Goal: Transaction & Acquisition: Purchase product/service

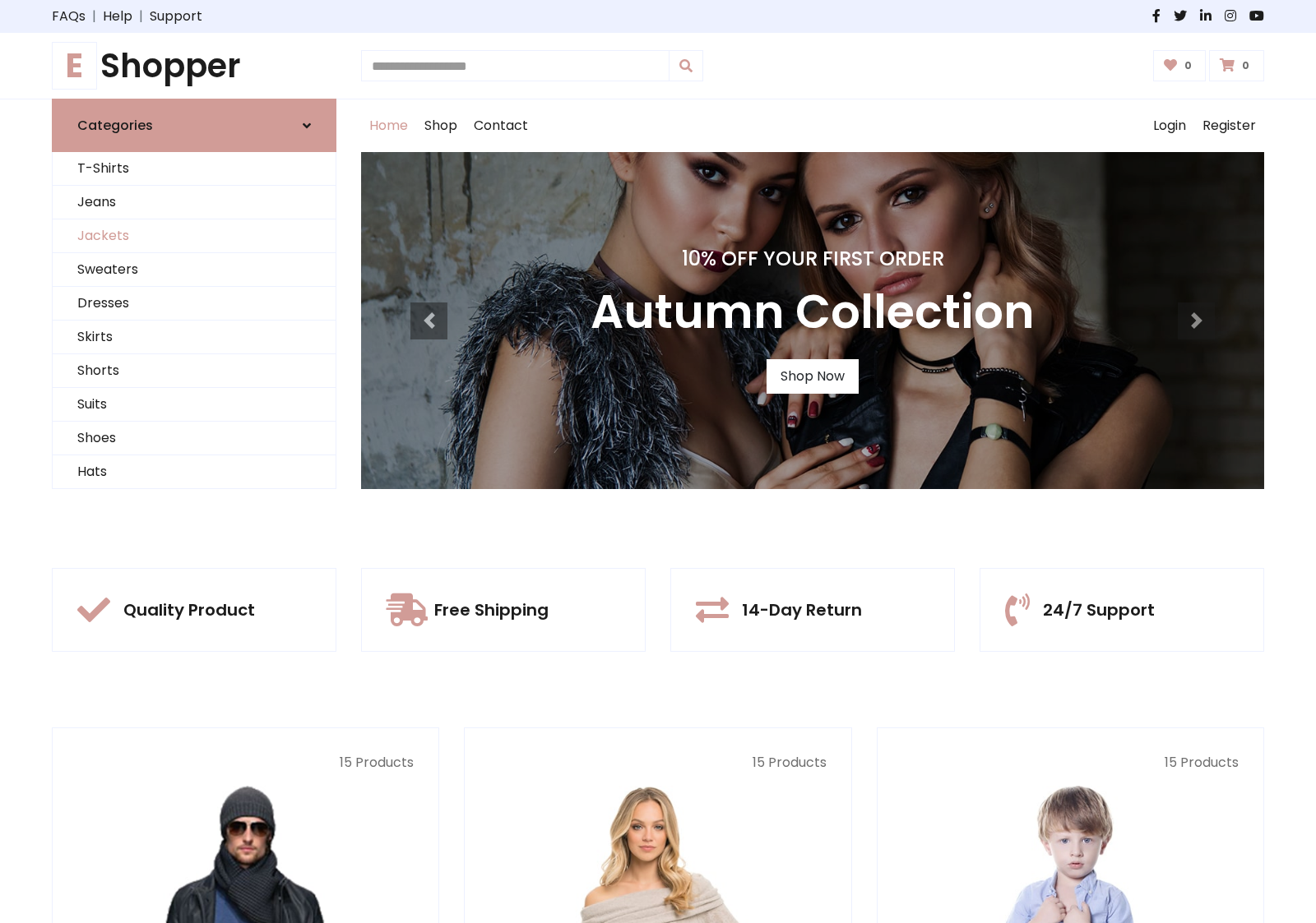
click at [194, 236] on link "Jackets" at bounding box center [194, 236] width 283 height 33
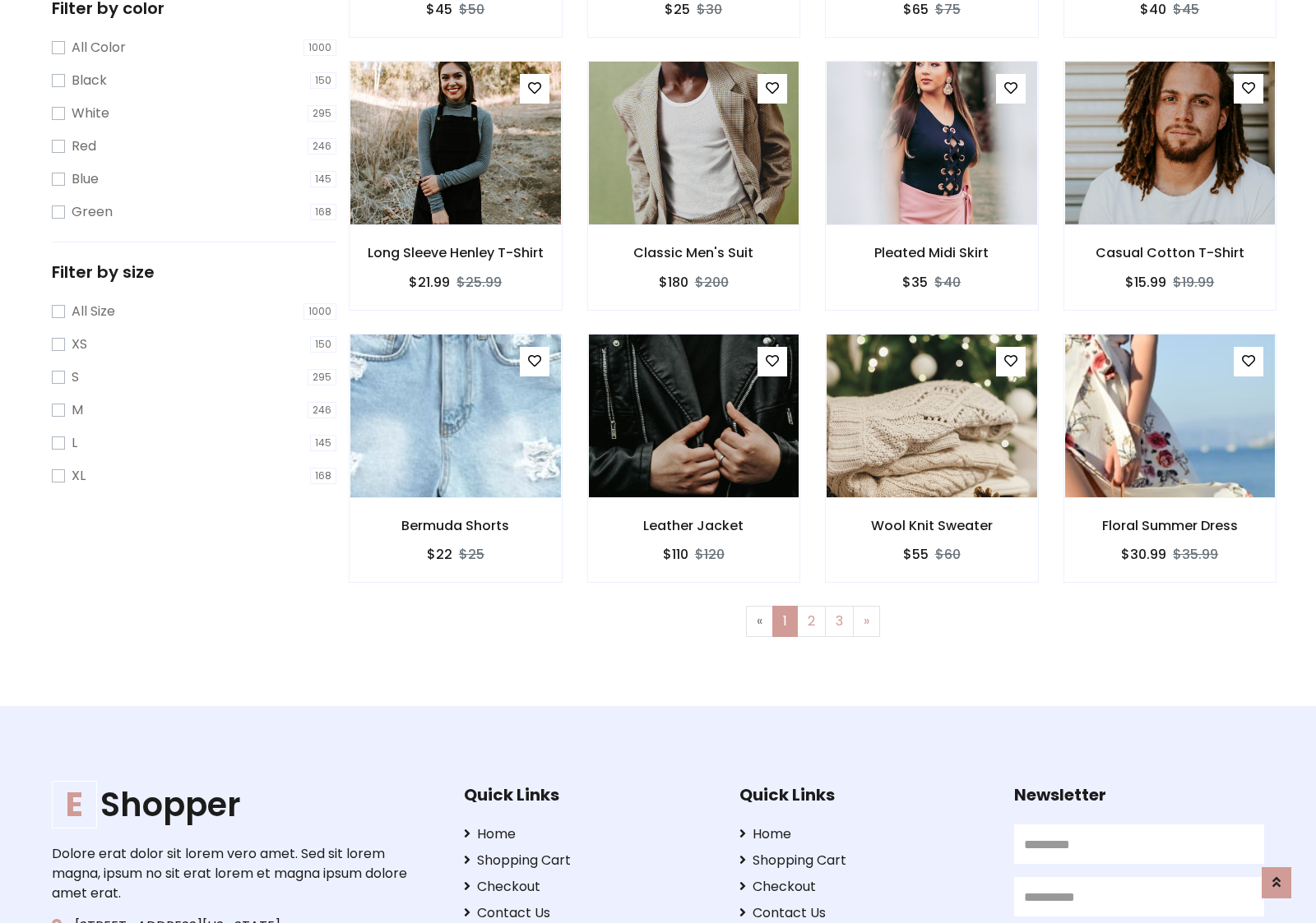
scroll to position [743, 0]
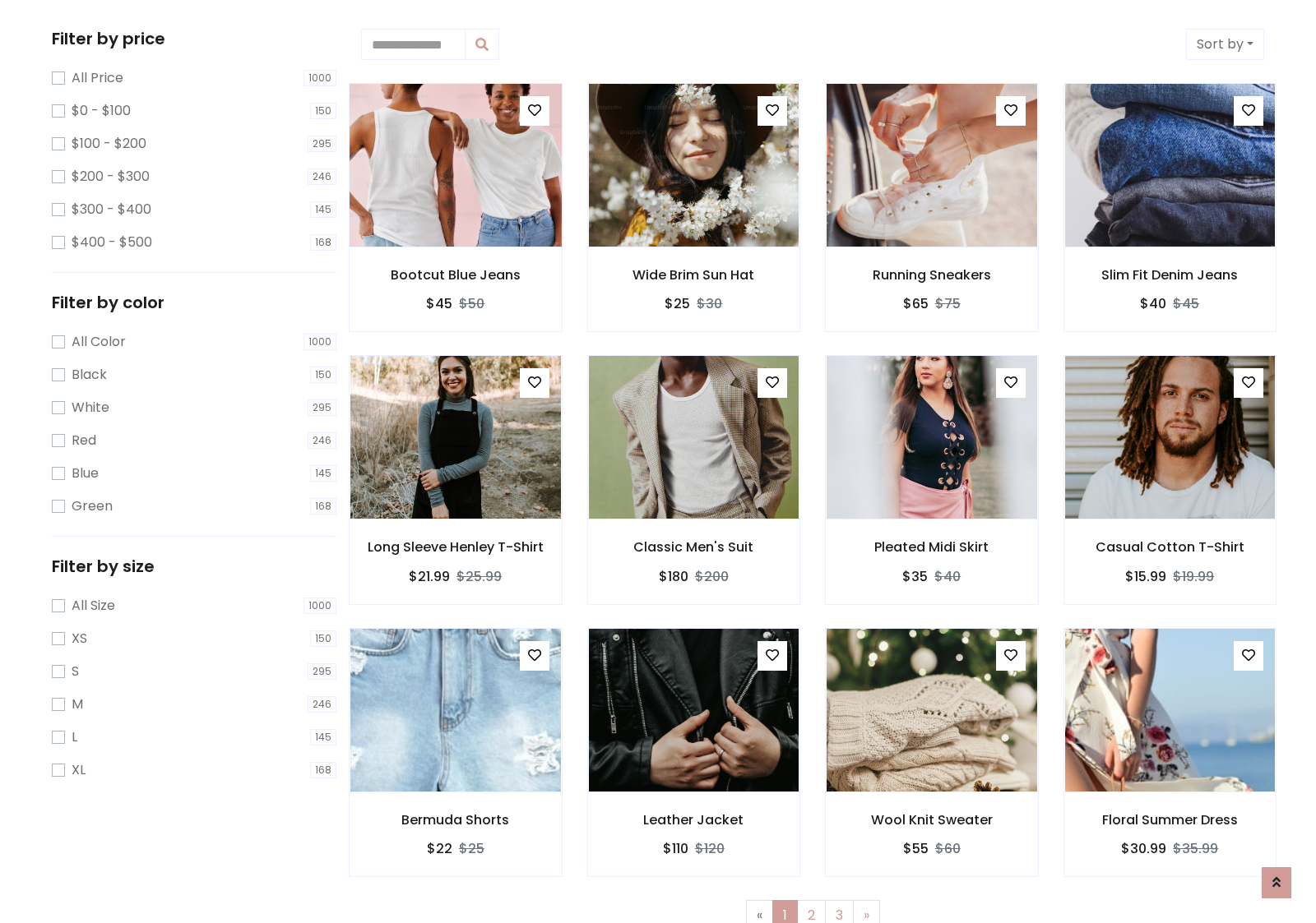
scroll to position [0, 0]
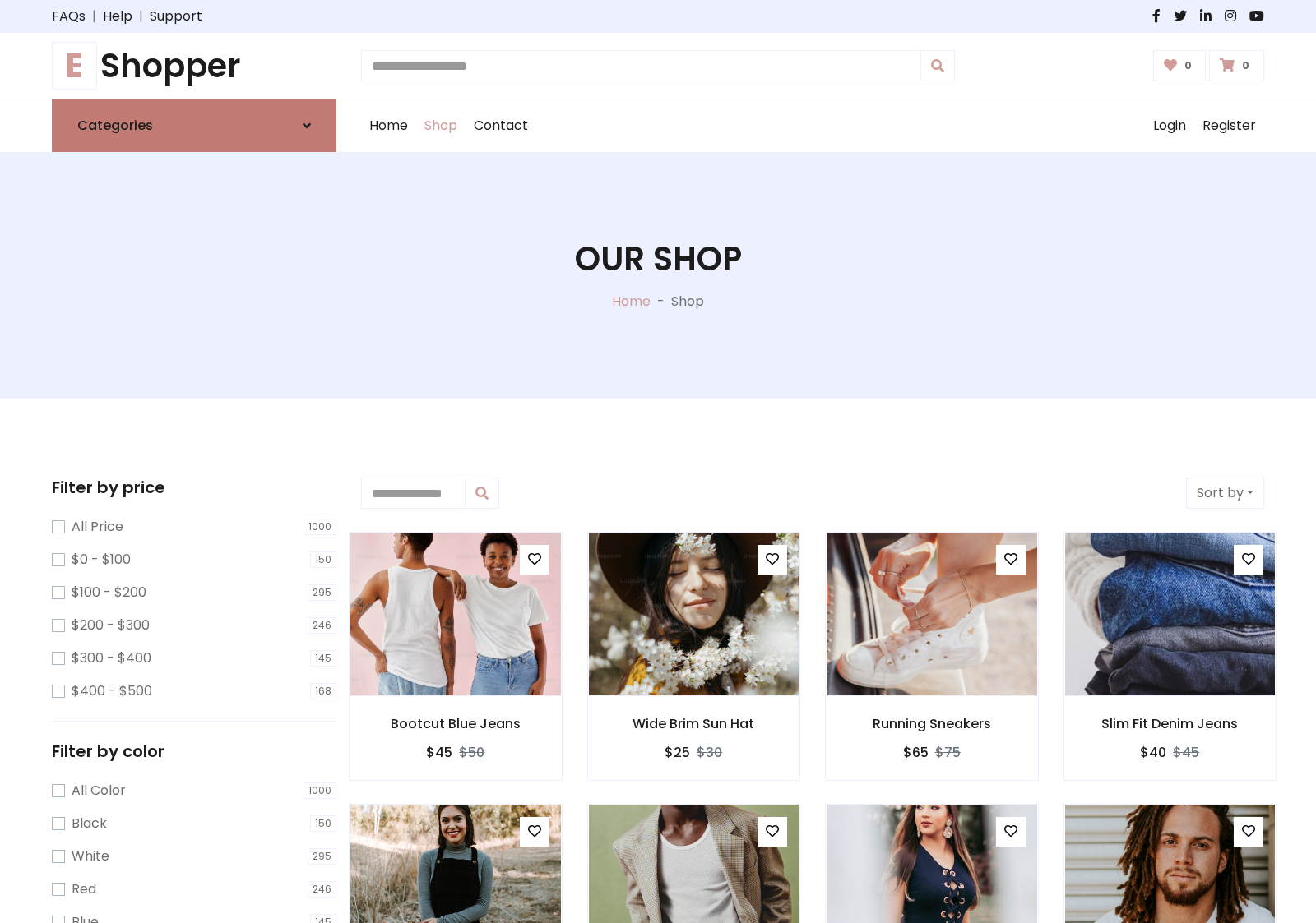
click at [194, 125] on link "Categories" at bounding box center [194, 125] width 285 height 54
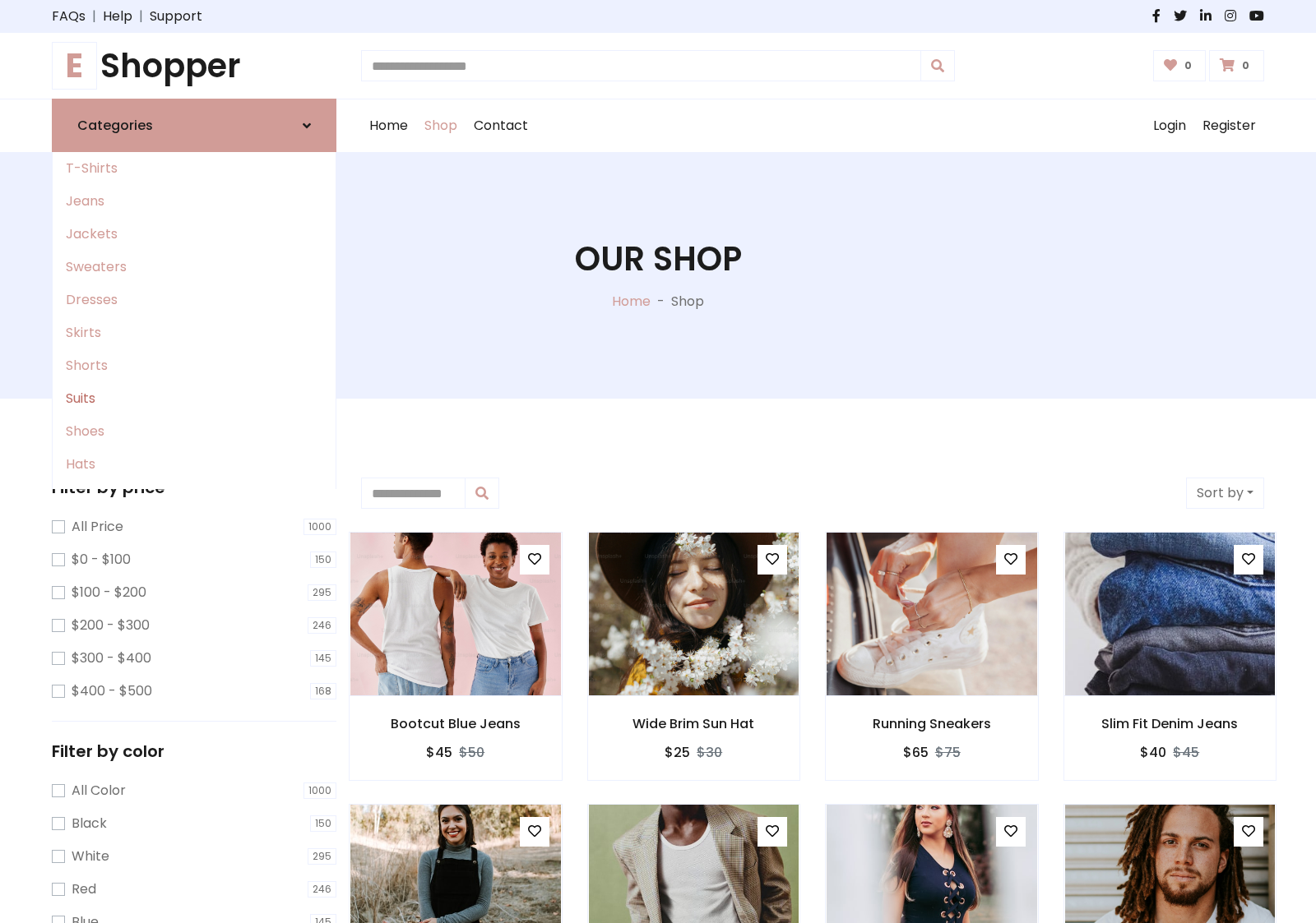
click at [194, 398] on link "Suits" at bounding box center [194, 398] width 283 height 32
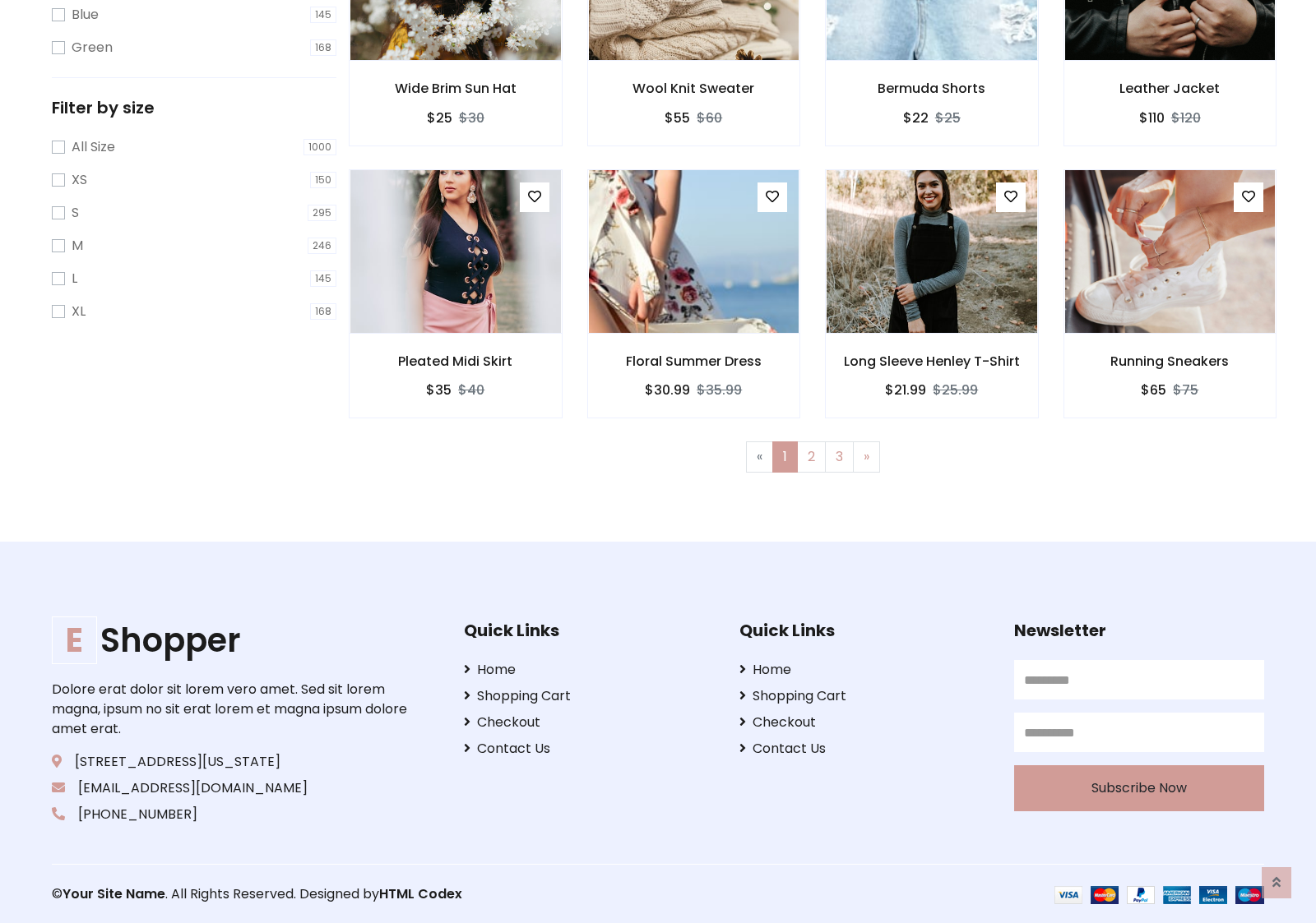
scroll to position [908, 0]
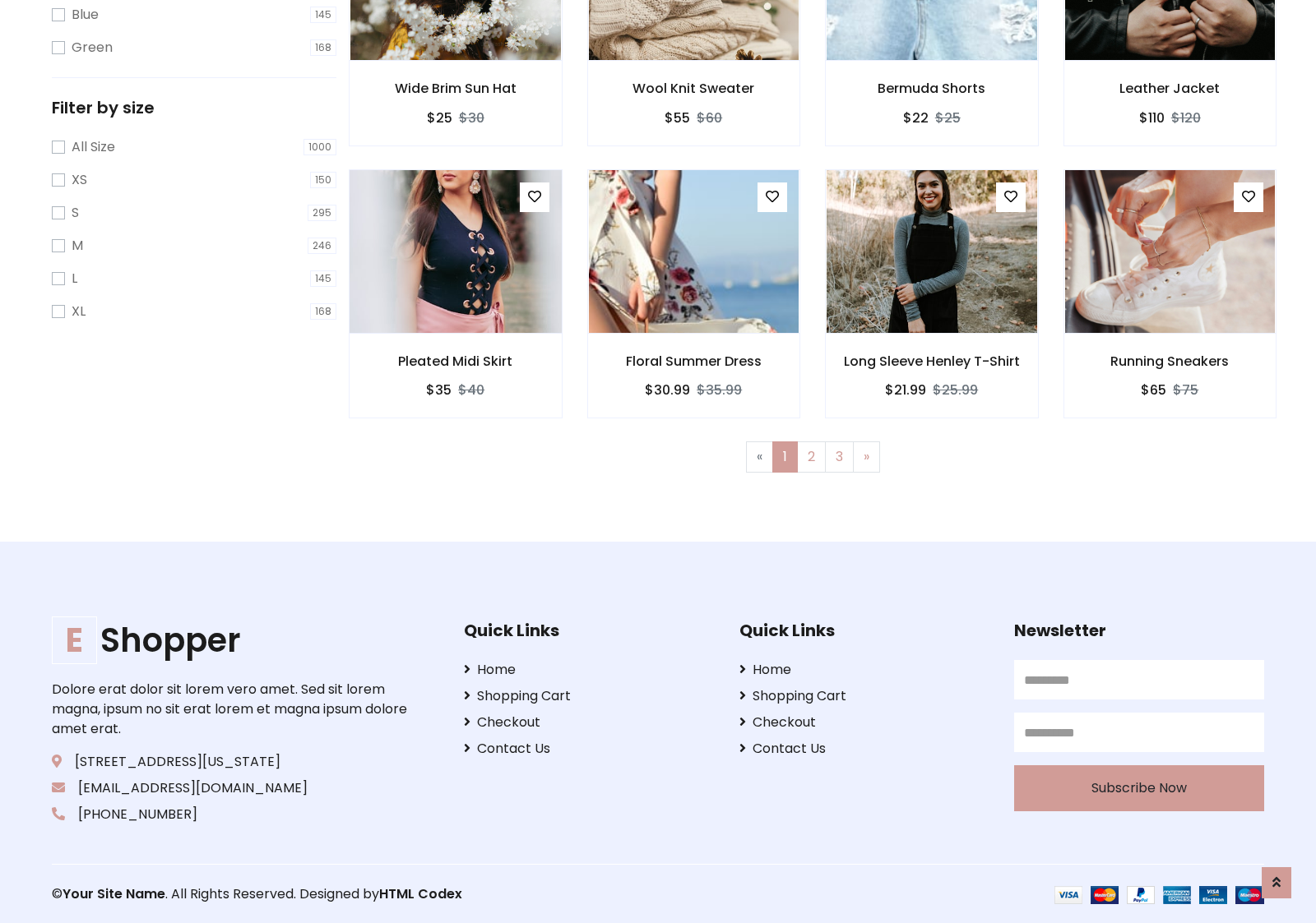
click at [455, 250] on img at bounding box center [455, 251] width 252 height 395
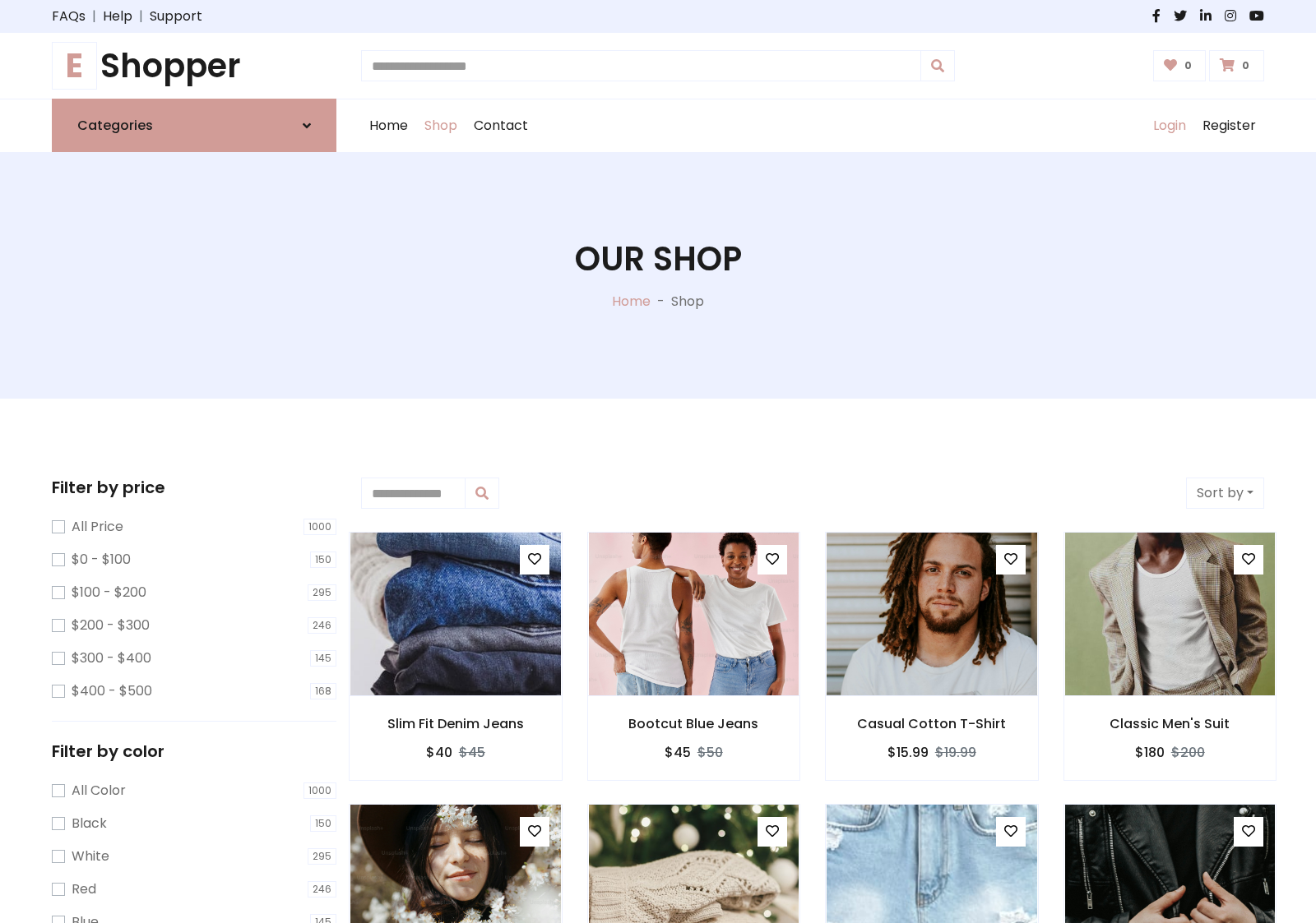
click at [1169, 126] on link "Login" at bounding box center [1170, 125] width 50 height 53
click at [307, 125] on icon at bounding box center [307, 126] width 9 height 13
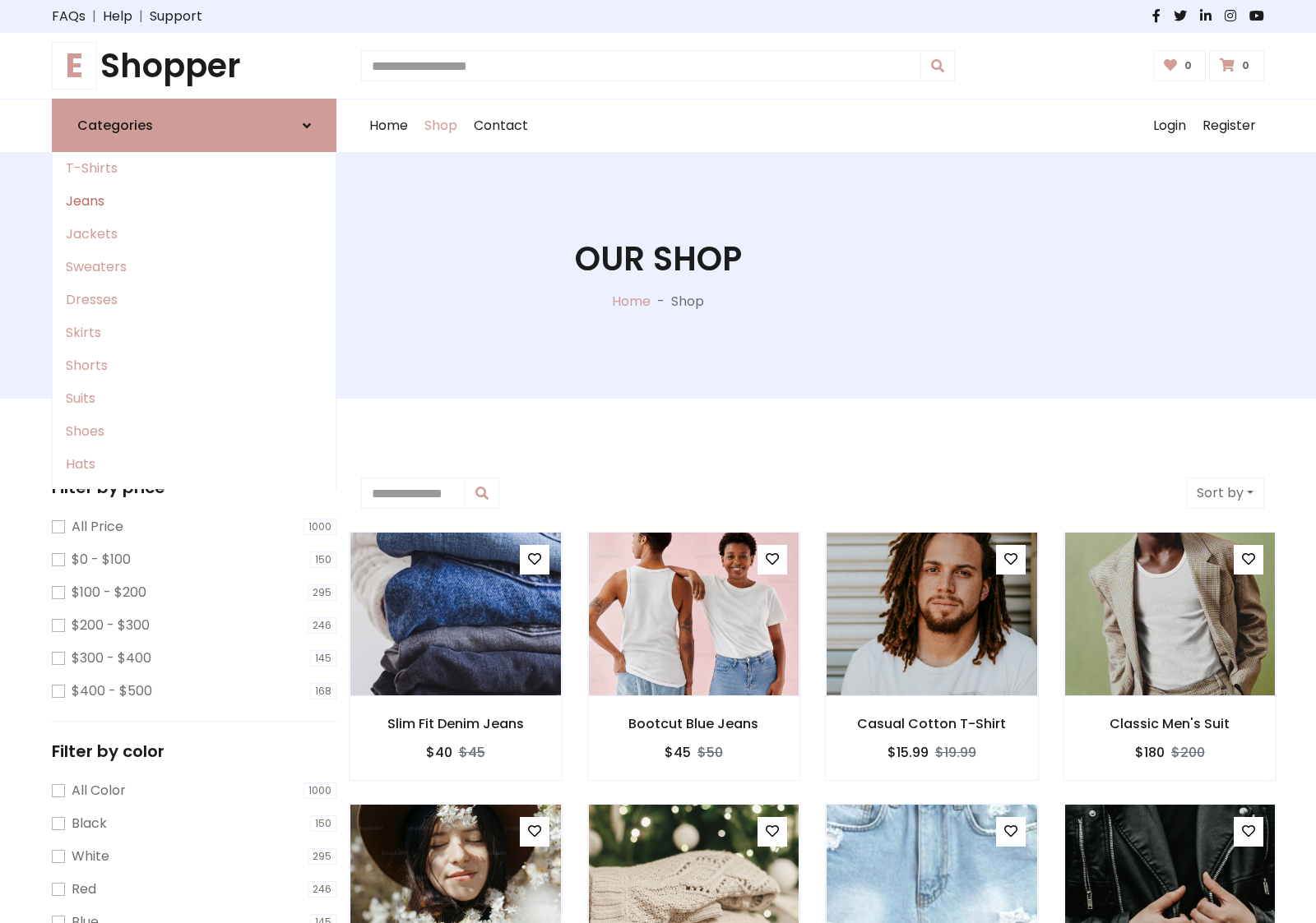
click at [194, 202] on link "Jeans" at bounding box center [194, 202] width 283 height 32
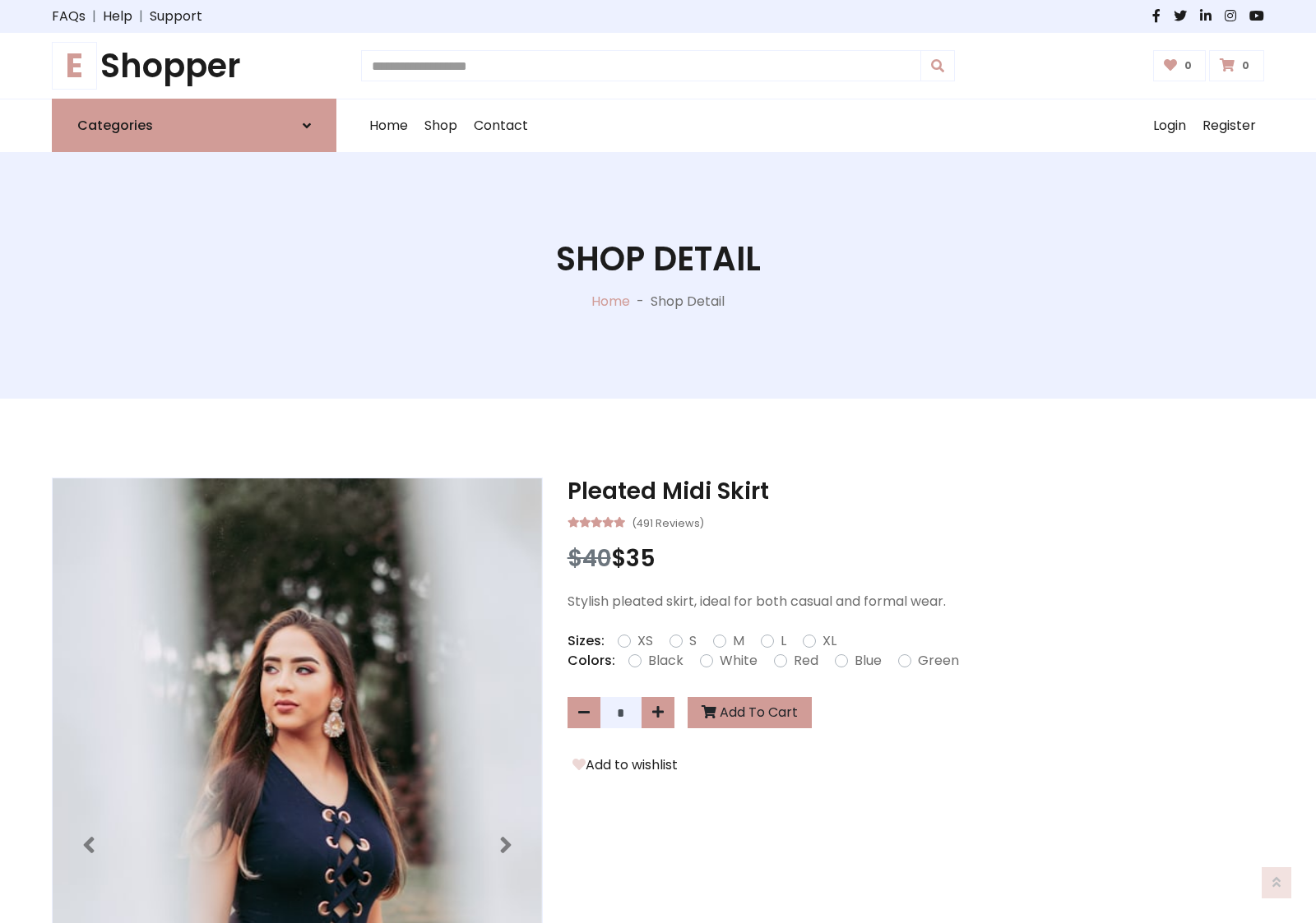
scroll to position [1410, 0]
